Goal: Task Accomplishment & Management: Manage account settings

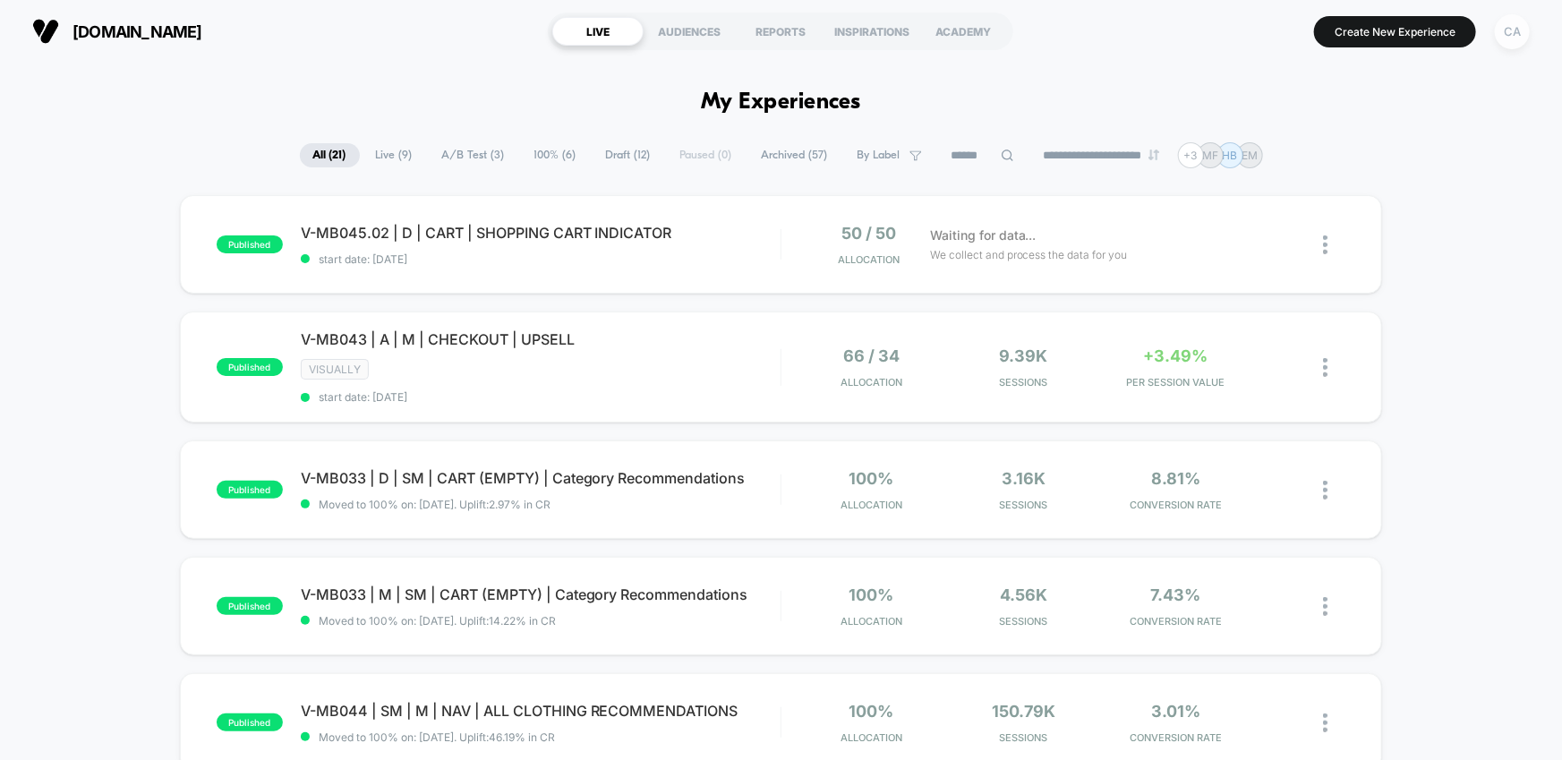
click at [1504, 38] on div "CA" at bounding box center [1512, 31] width 35 height 35
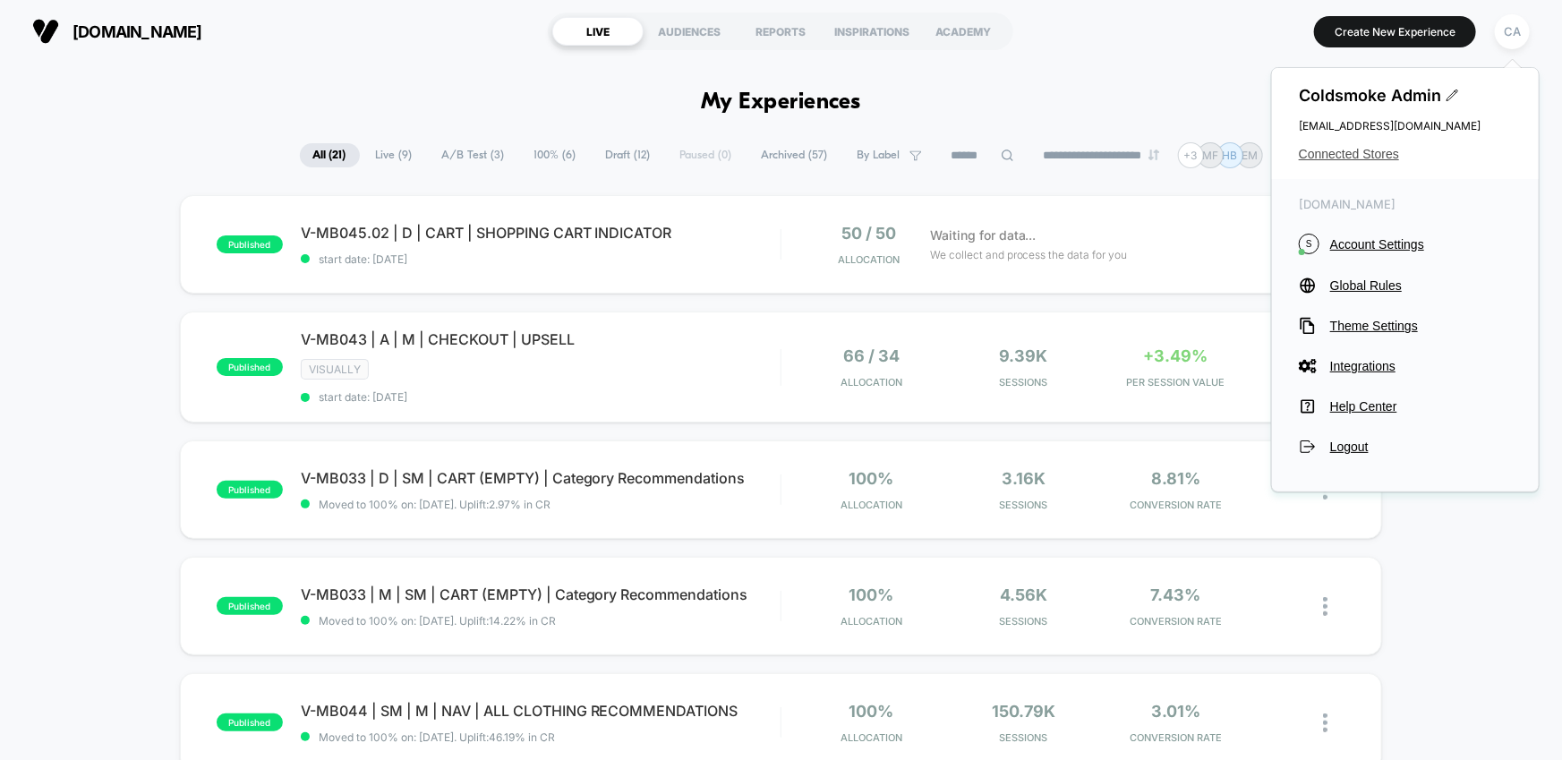
click at [1316, 153] on span "Connected Stores" at bounding box center [1405, 154] width 213 height 14
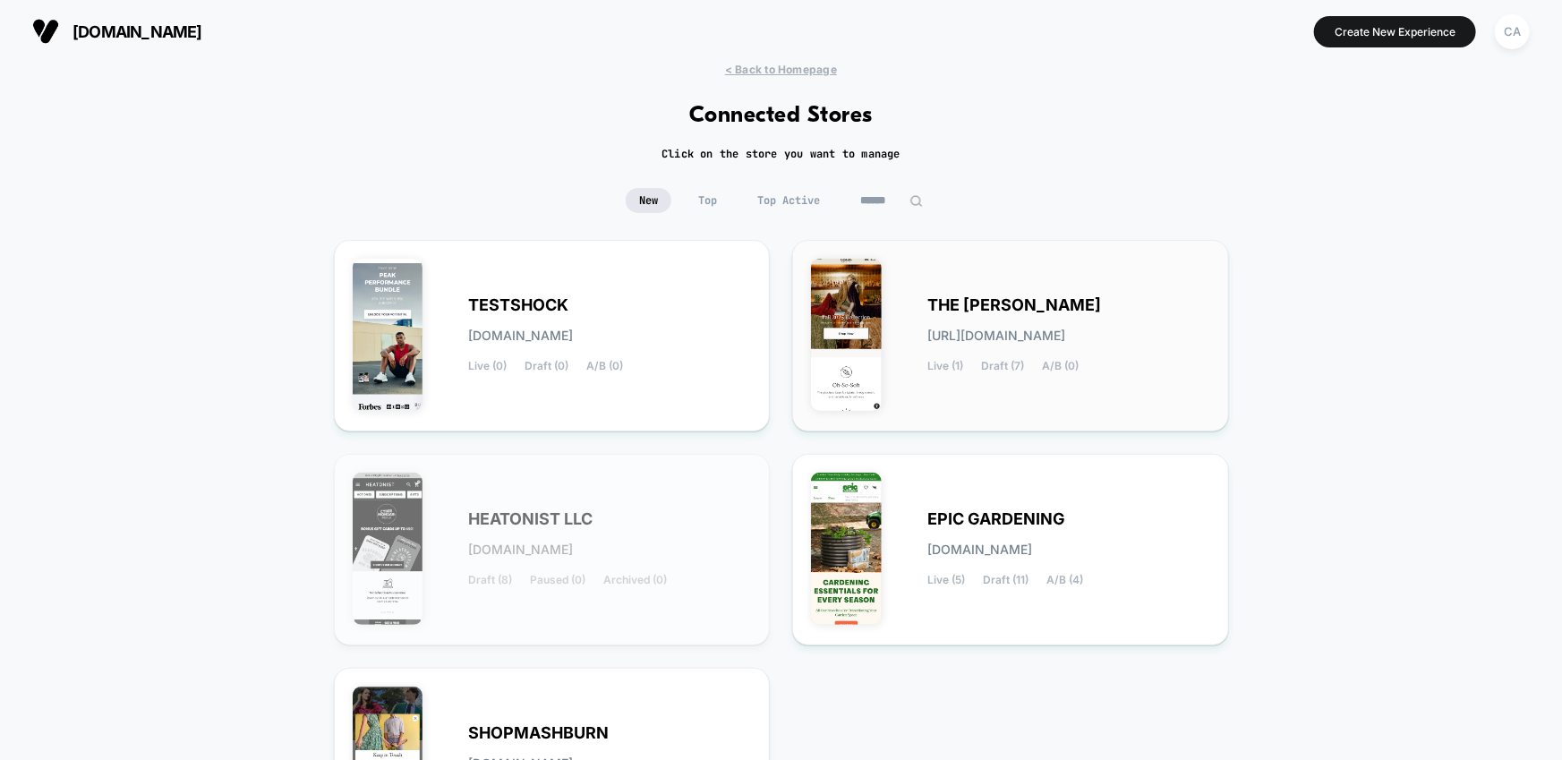
click at [922, 305] on div "THE [PERSON_NAME] [URL][DOMAIN_NAME] Live (1) Draft (7) A/B (0)" at bounding box center [1010, 336] width 399 height 154
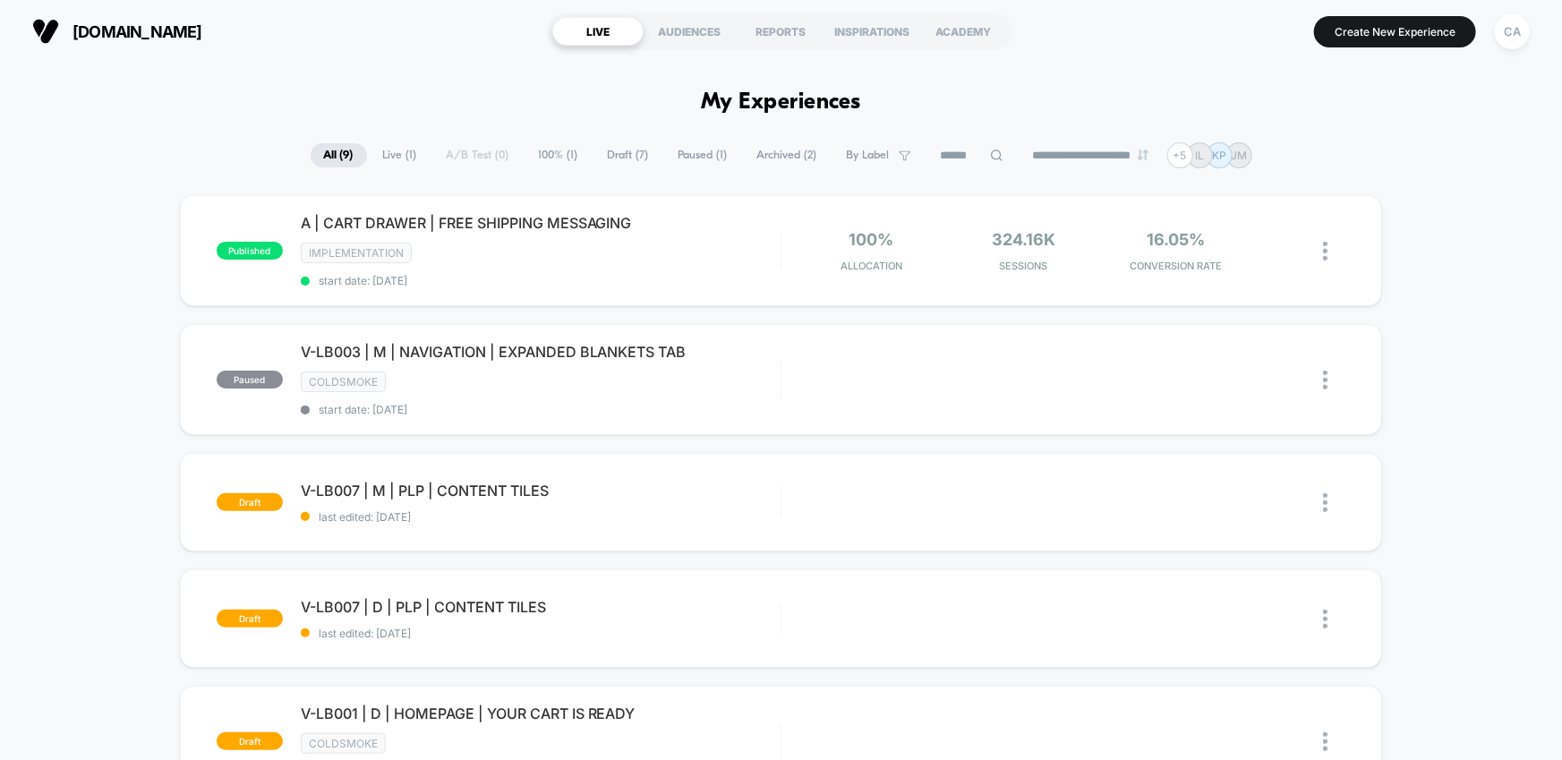
click at [560, 155] on span "100% ( 1 )" at bounding box center [559, 155] width 66 height 24
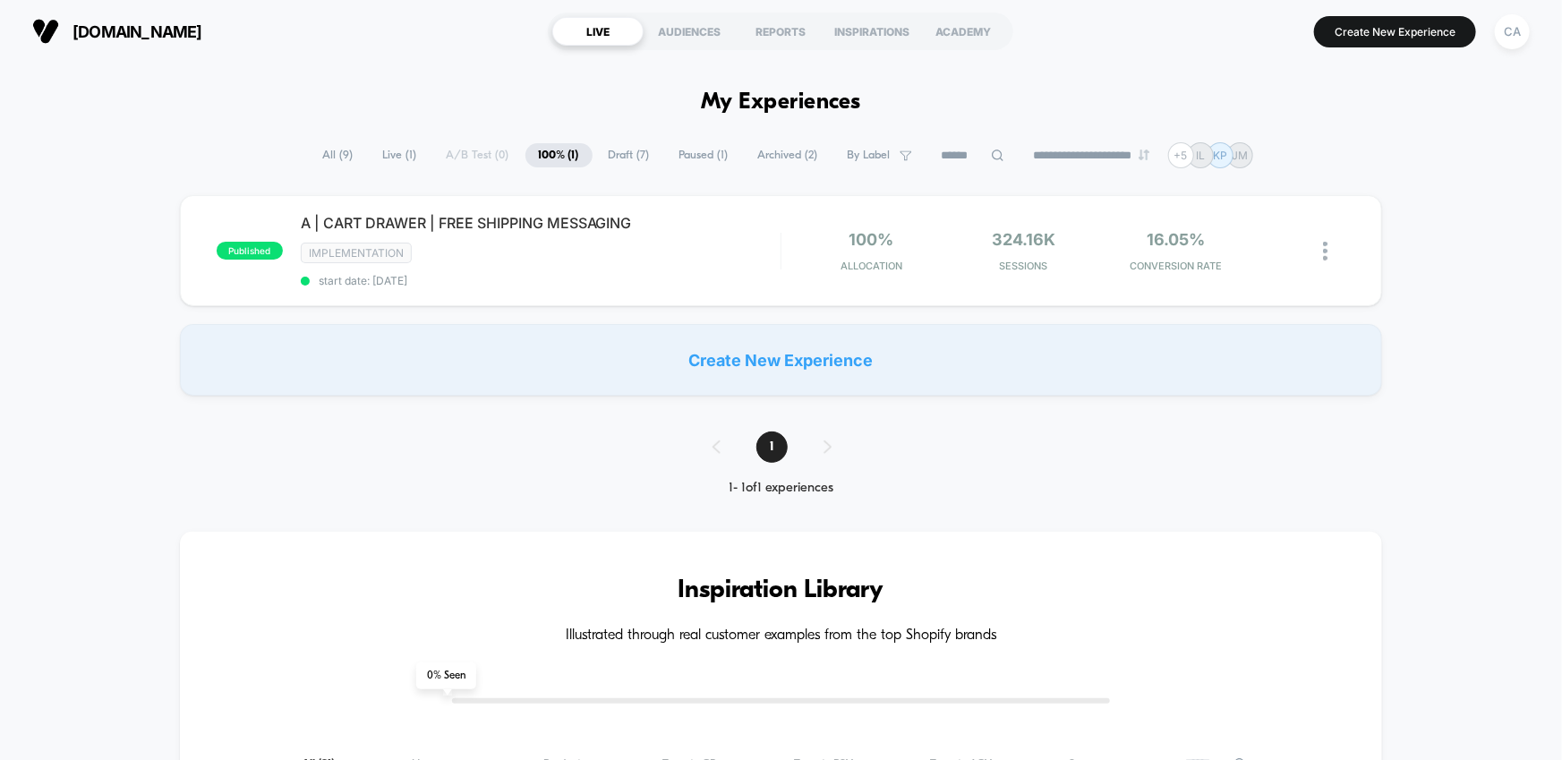
click at [606, 154] on span "Draft ( 7 )" at bounding box center [629, 155] width 68 height 24
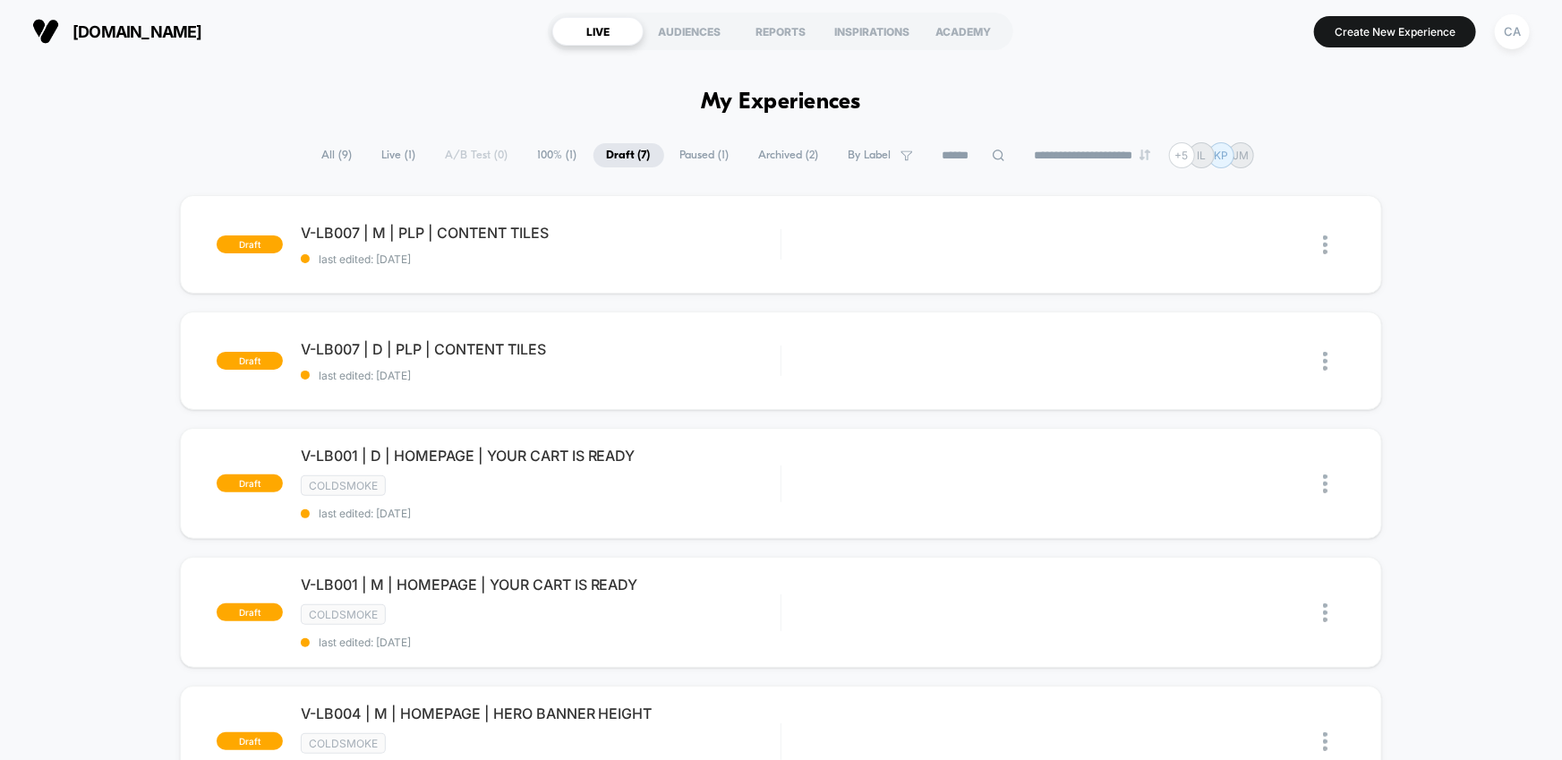
click at [717, 159] on span "Paused ( 1 )" at bounding box center [705, 155] width 76 height 24
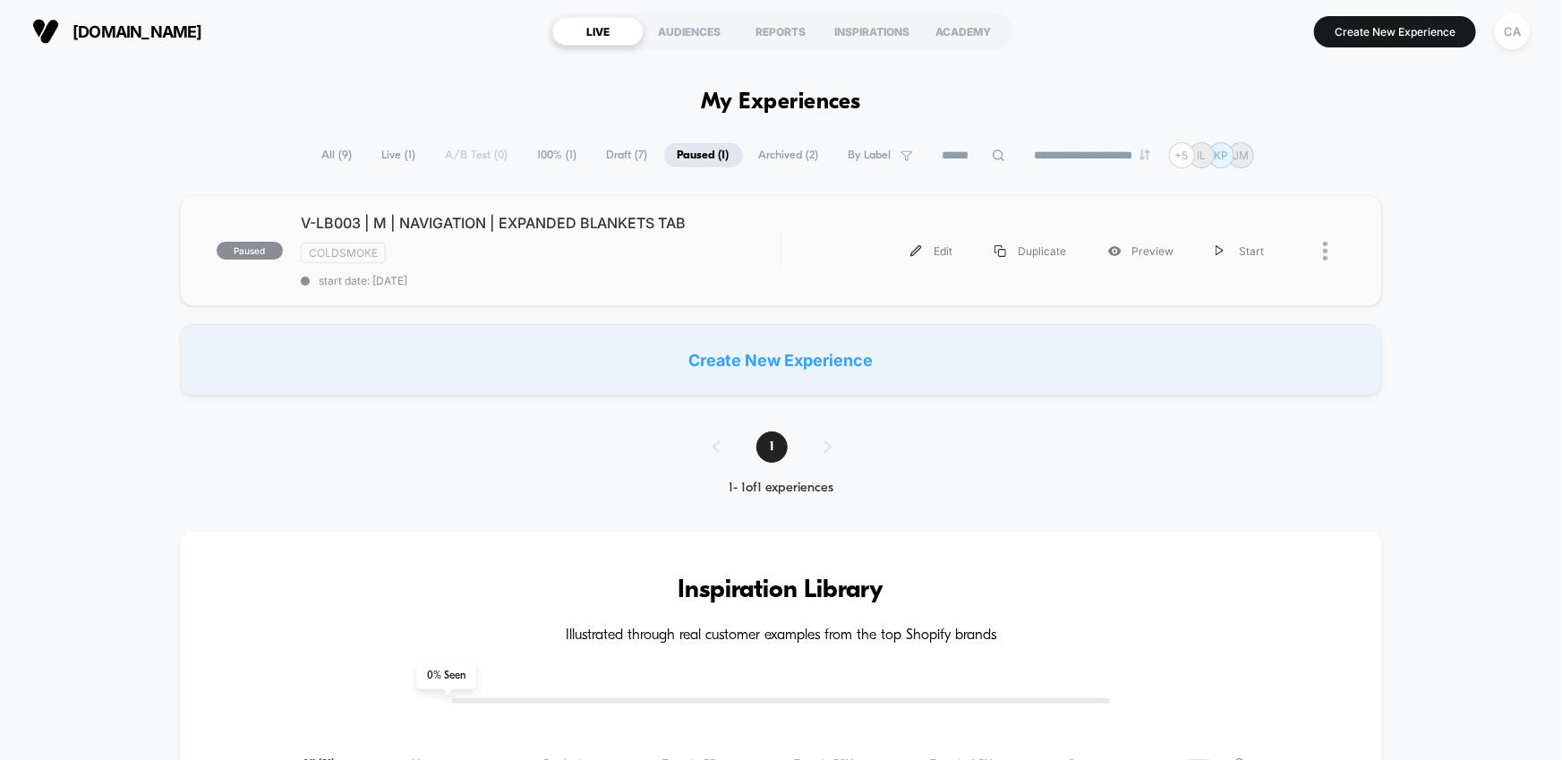
click at [787, 271] on div "paused V-LB003 | M | NAVIGATION | EXPANDED BLANKETS TAB COLDSMOKE start date: […" at bounding box center [781, 250] width 1203 height 111
